Goal: Navigation & Orientation: Go to known website

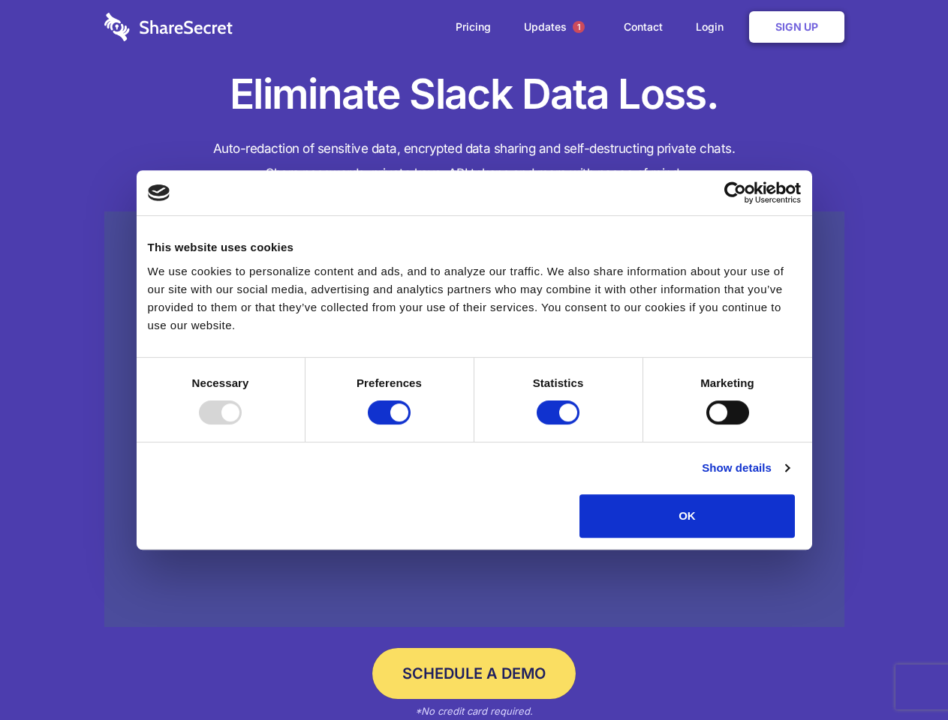
click at [242, 425] on div at bounding box center [220, 413] width 43 height 24
